Goal: Information Seeking & Learning: Find specific page/section

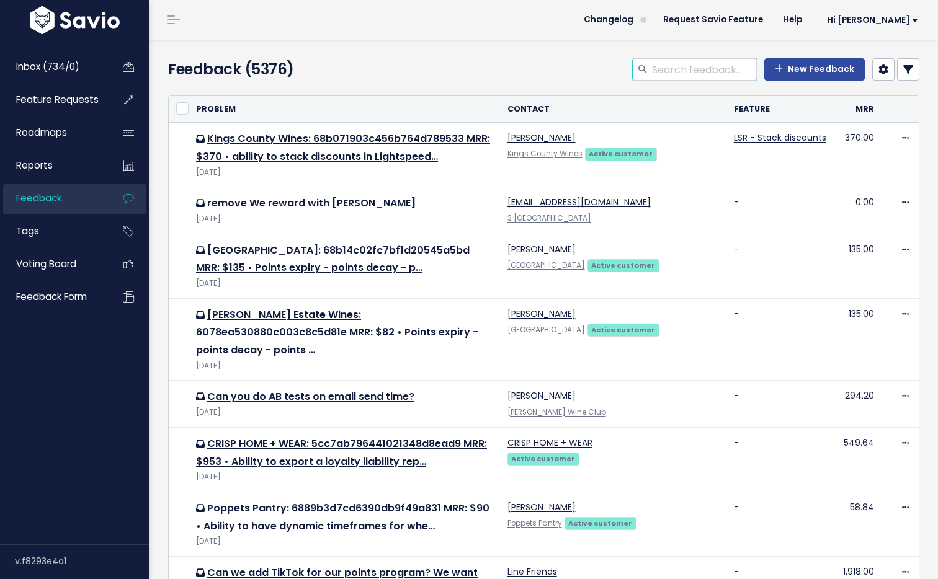
click at [671, 74] on input "search" at bounding box center [704, 69] width 106 height 22
type input "tyro"
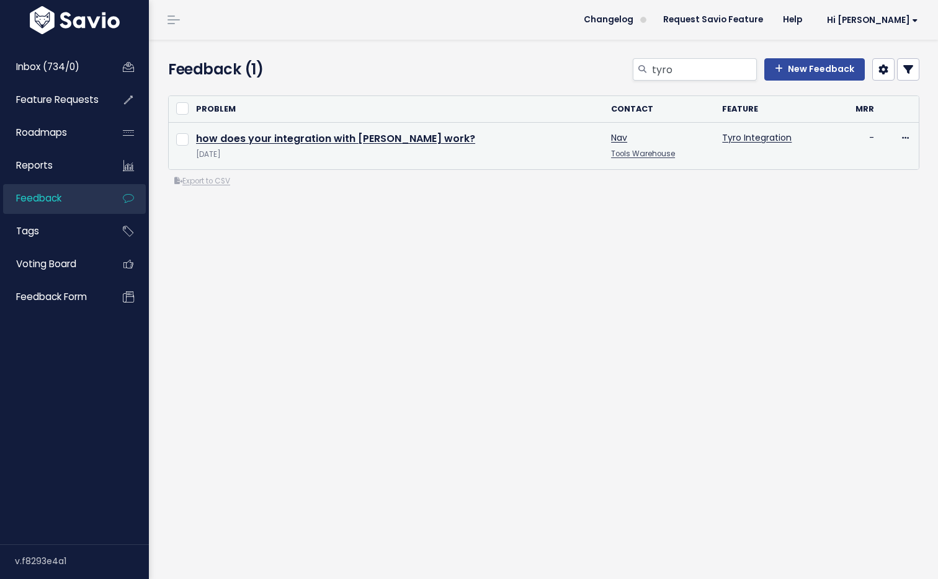
click at [611, 156] on link "Tools Warehouse" at bounding box center [643, 154] width 64 height 10
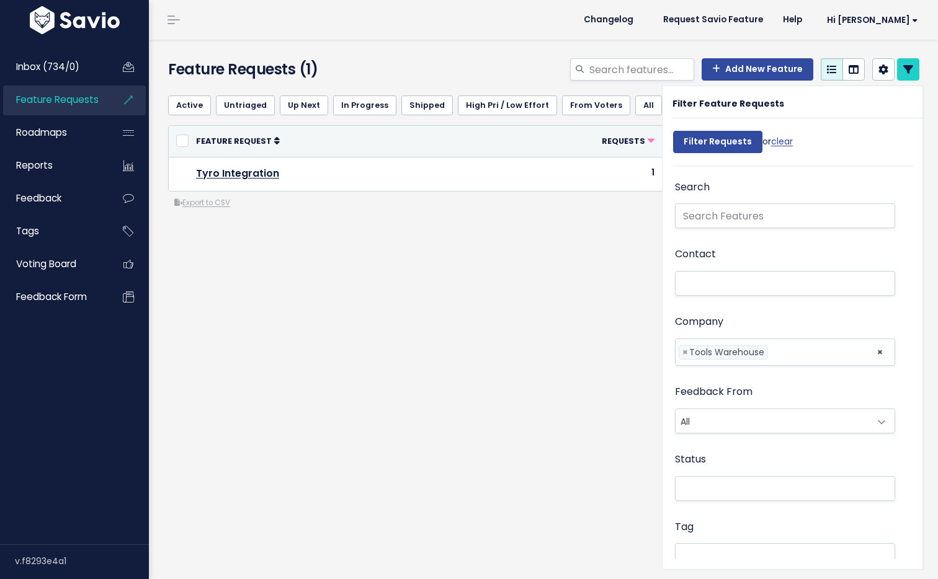
select select
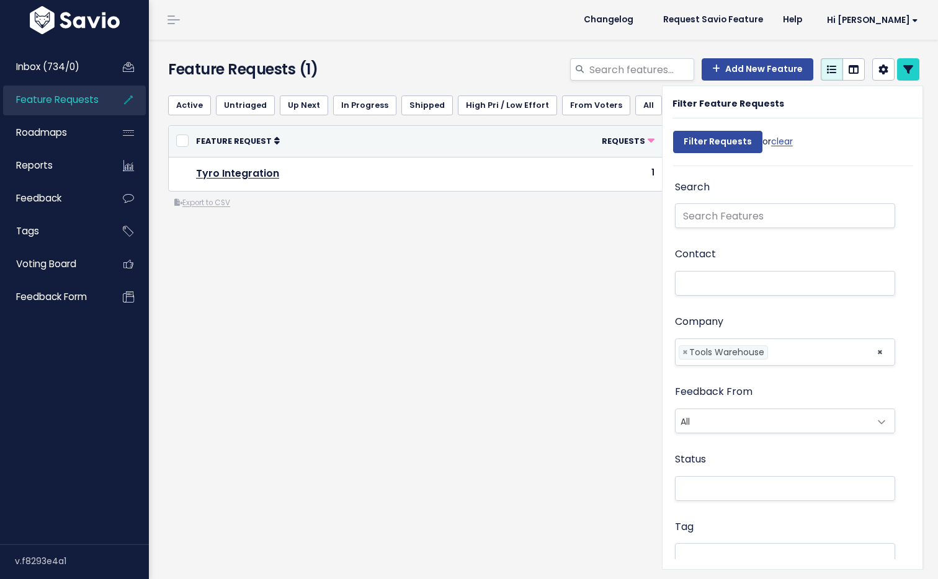
select select
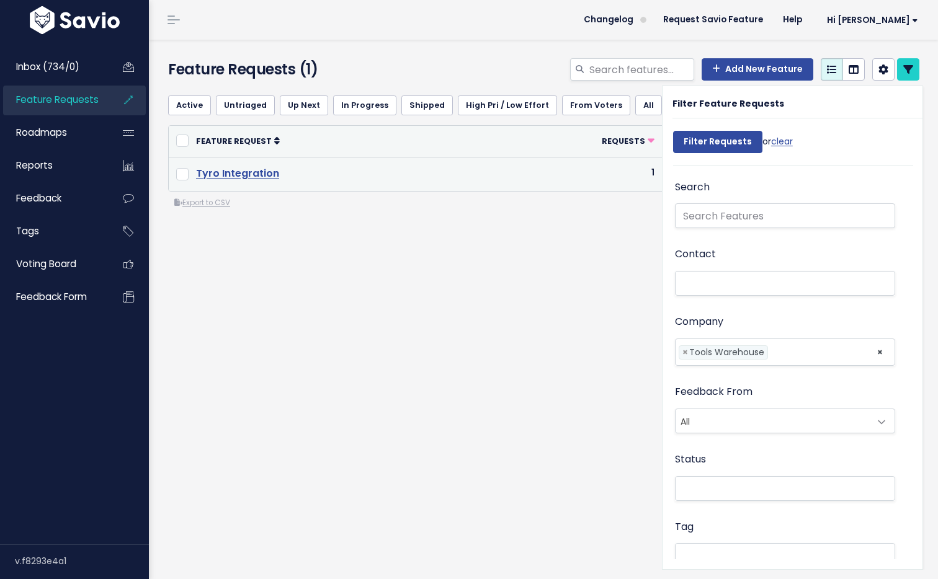
click at [241, 170] on link "Tyro Integration" at bounding box center [237, 173] width 83 height 14
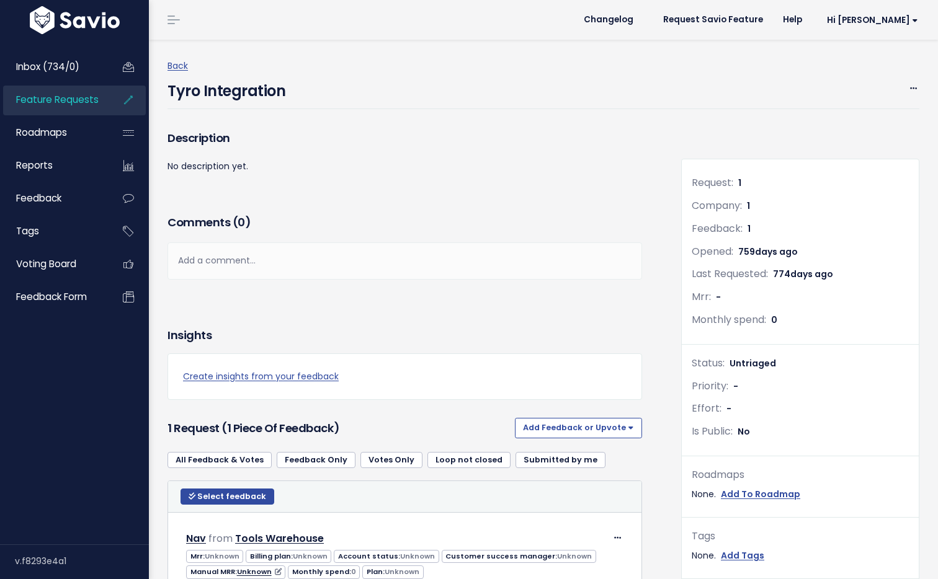
scroll to position [136, 0]
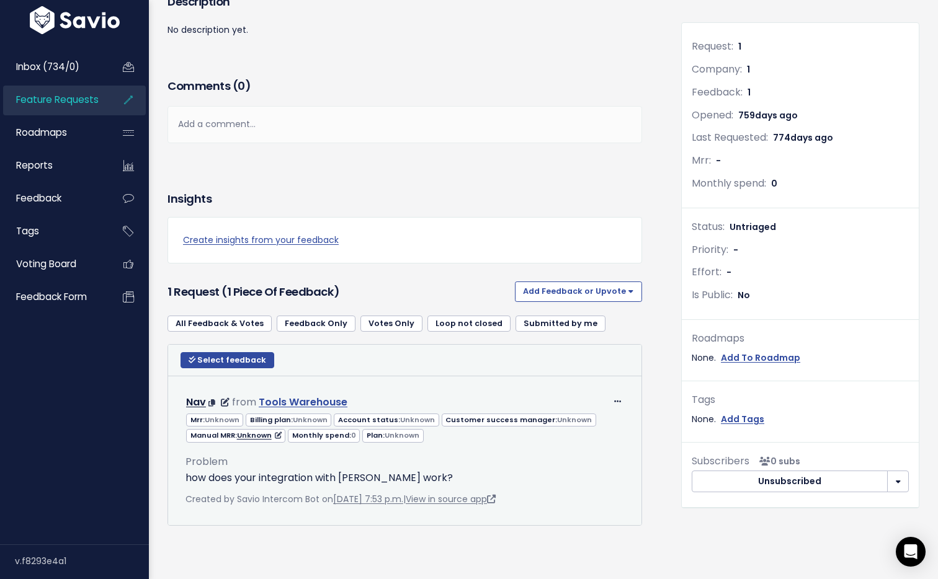
click at [314, 404] on link "Tools Warehouse" at bounding box center [303, 402] width 89 height 14
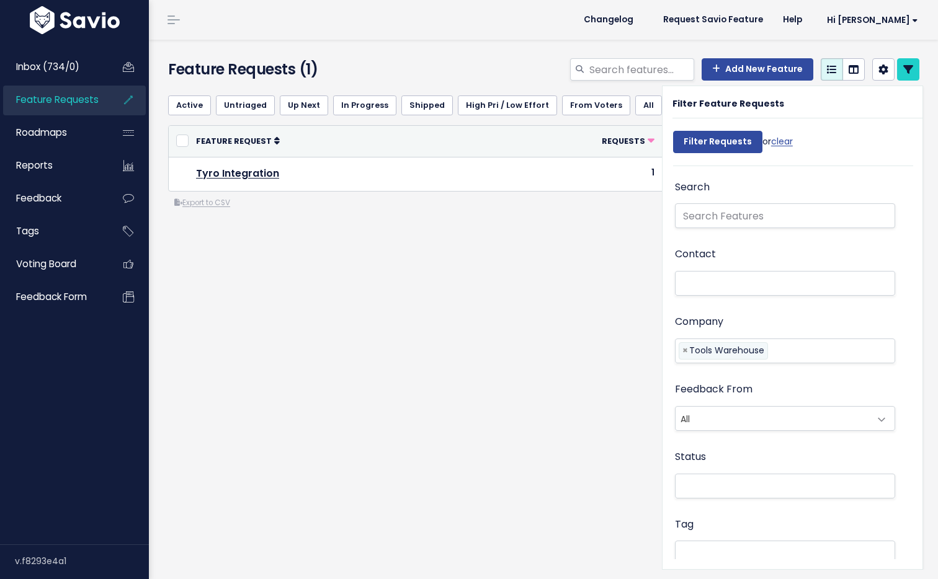
select select
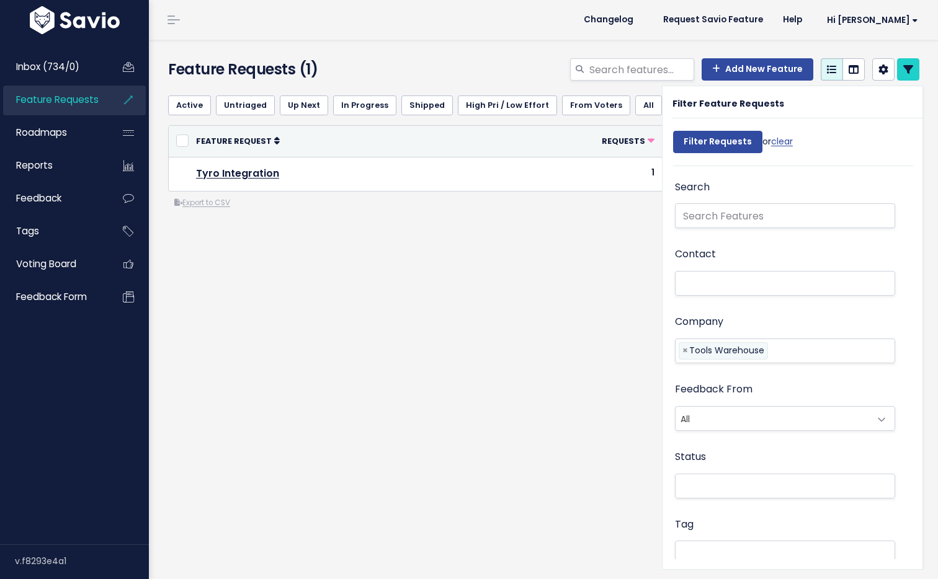
select select
